Goal: Information Seeking & Learning: Learn about a topic

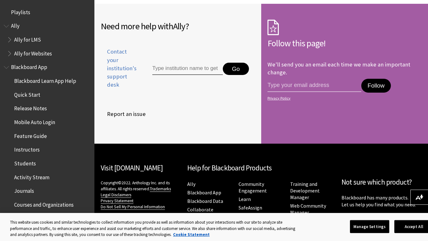
scroll to position [574, 0]
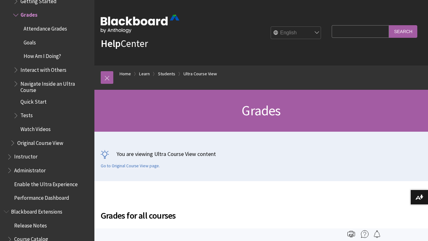
click at [346, 35] on input "Search Query" at bounding box center [360, 31] width 57 height 12
type input "ally colors"
click at [389, 25] on input "Search" at bounding box center [403, 31] width 28 height 12
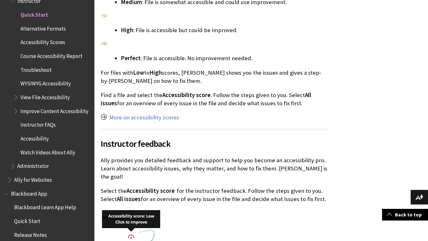
scroll to position [513, 0]
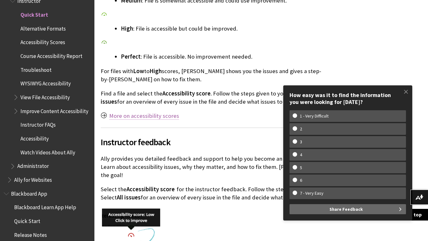
click at [163, 114] on link "More on accessibility scores" at bounding box center [144, 116] width 70 height 8
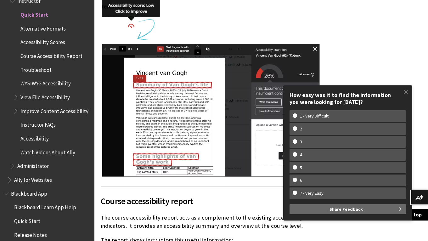
scroll to position [730, 0]
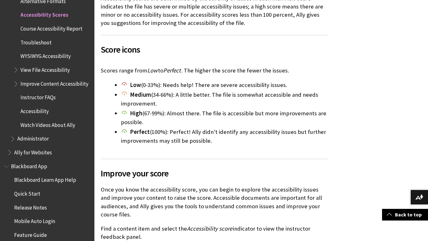
scroll to position [387, 0]
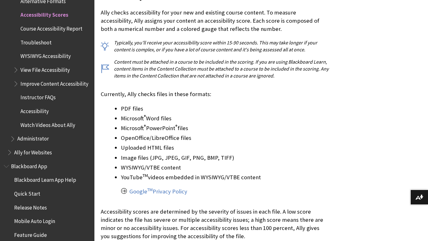
scroll to position [286, 0]
